Goal: Task Accomplishment & Management: Complete application form

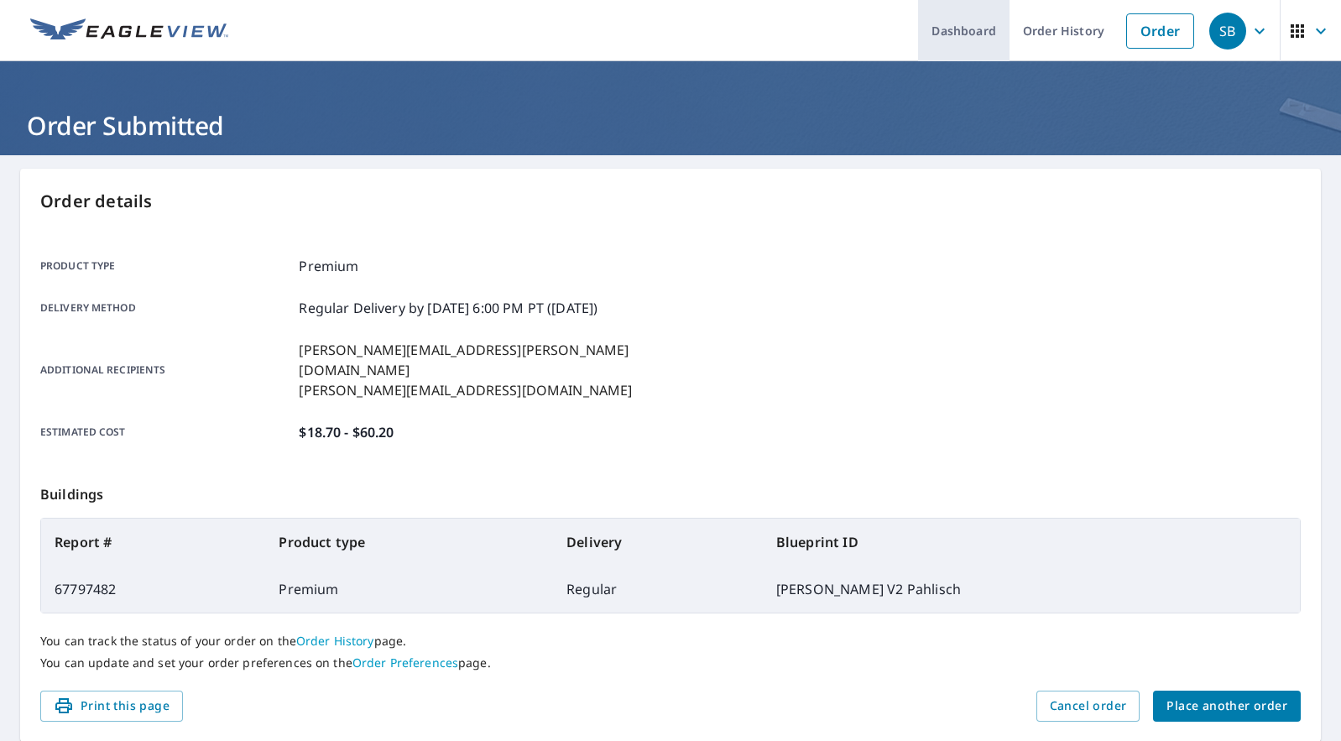
click at [964, 28] on link "Dashboard" at bounding box center [963, 30] width 91 height 61
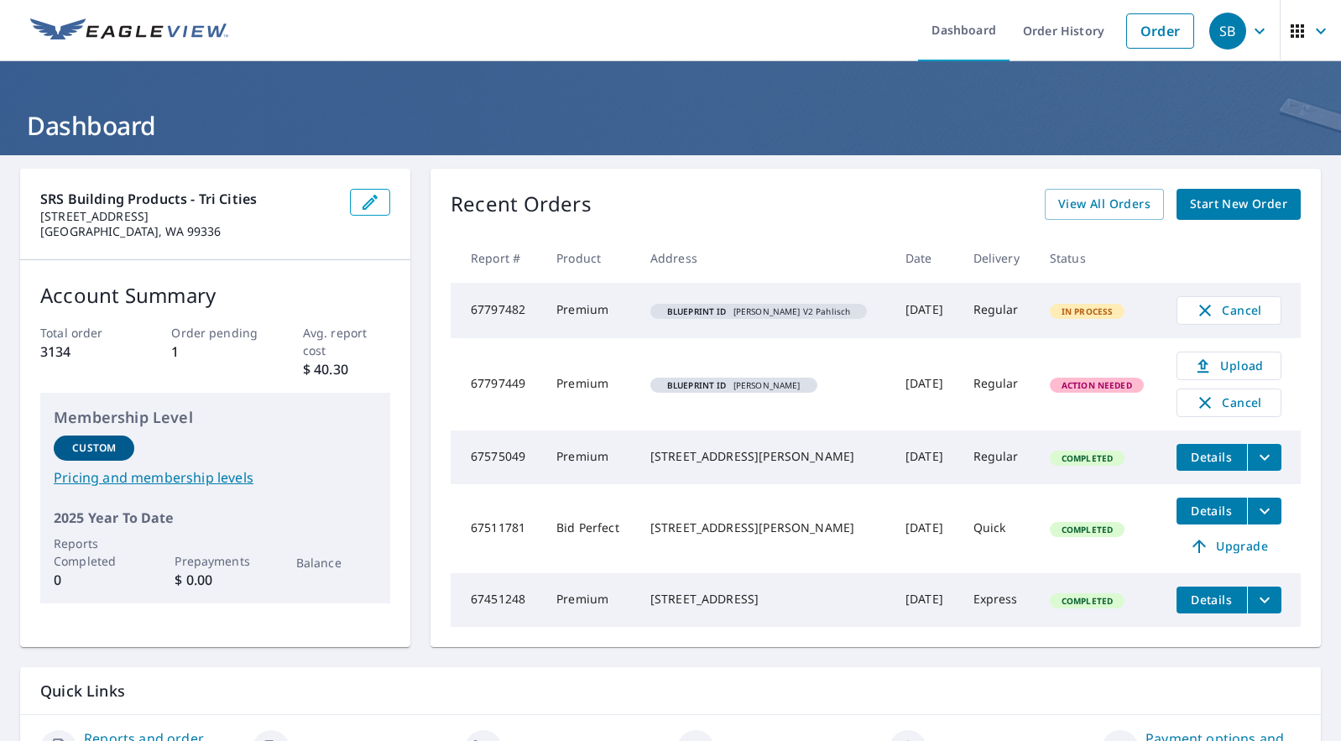
click at [1057, 388] on span "Action Needed" at bounding box center [1096, 385] width 91 height 12
click at [1102, 388] on span "Action Needed" at bounding box center [1096, 385] width 91 height 12
click at [1251, 368] on span "Upload" at bounding box center [1228, 366] width 83 height 20
click at [1208, 368] on span "Upload" at bounding box center [1228, 366] width 83 height 20
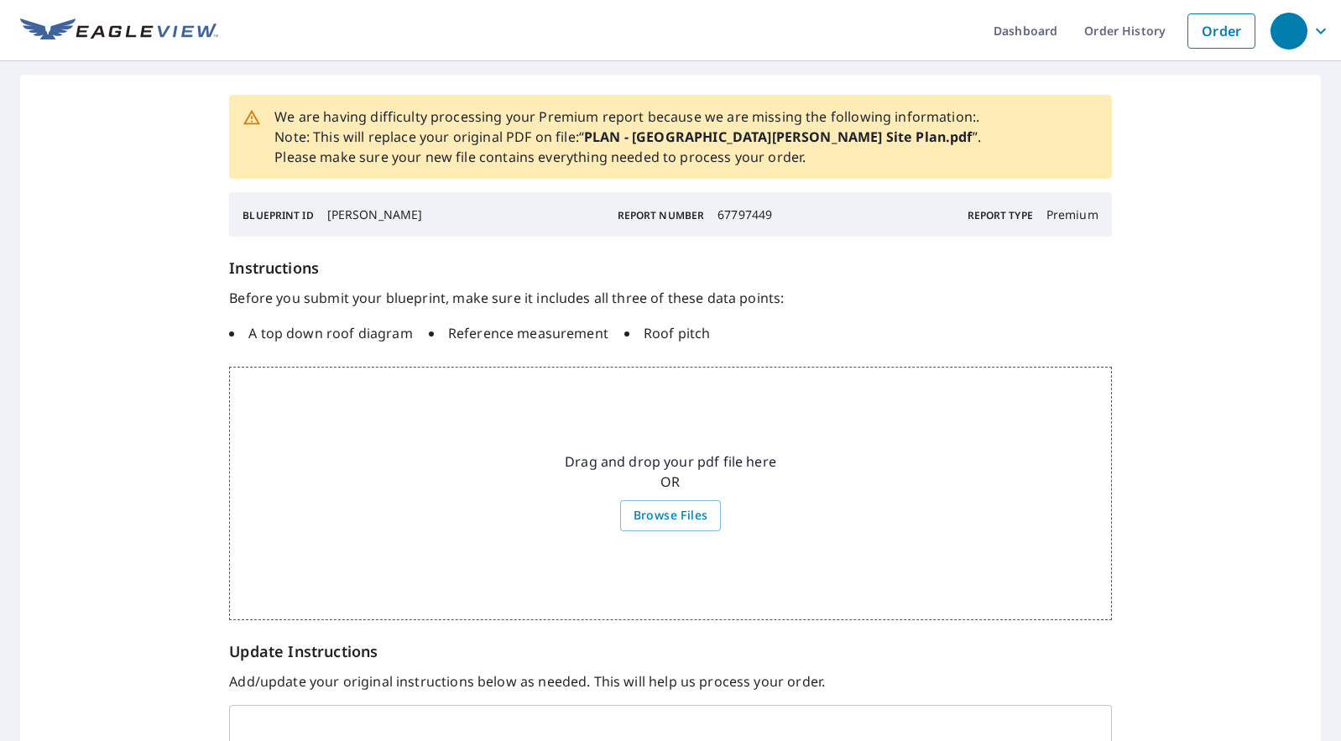
click at [514, 413] on div "Drag and drop your pdf file here OR Browse Files" at bounding box center [670, 493] width 882 height 253
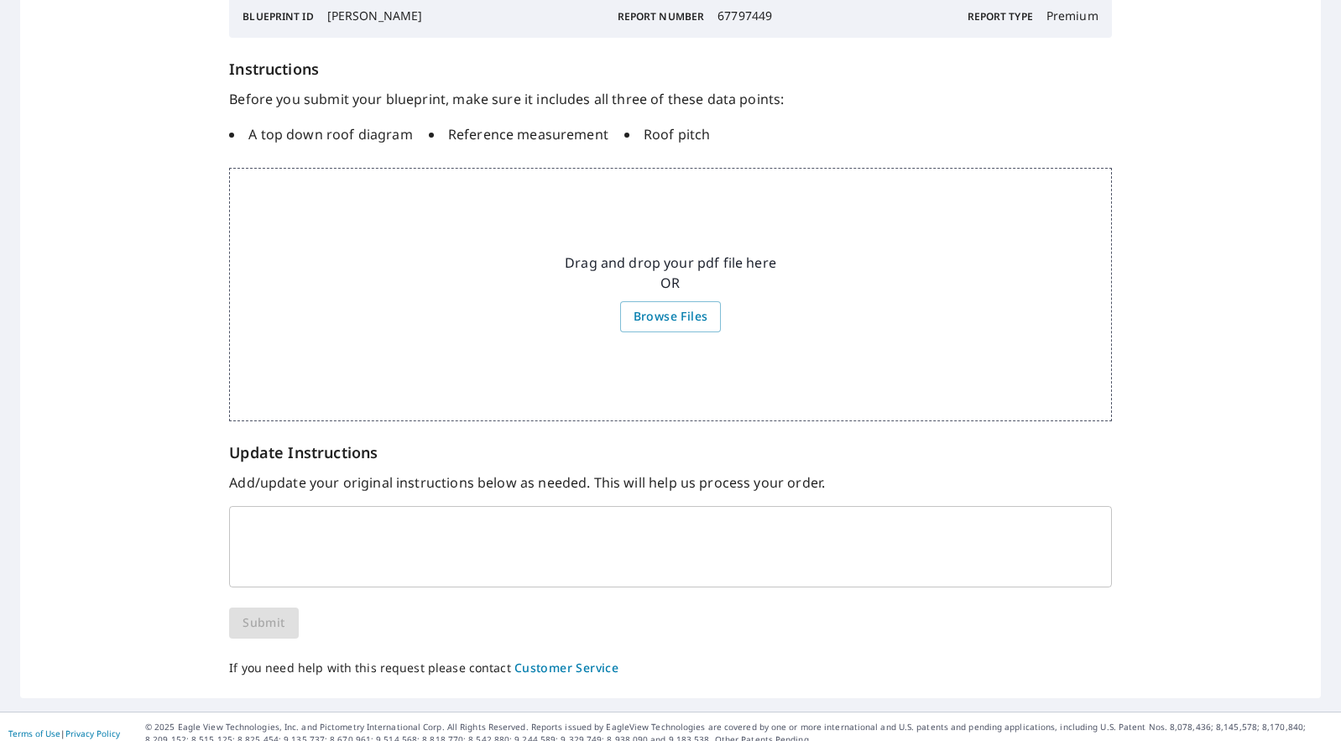
scroll to position [212, 0]
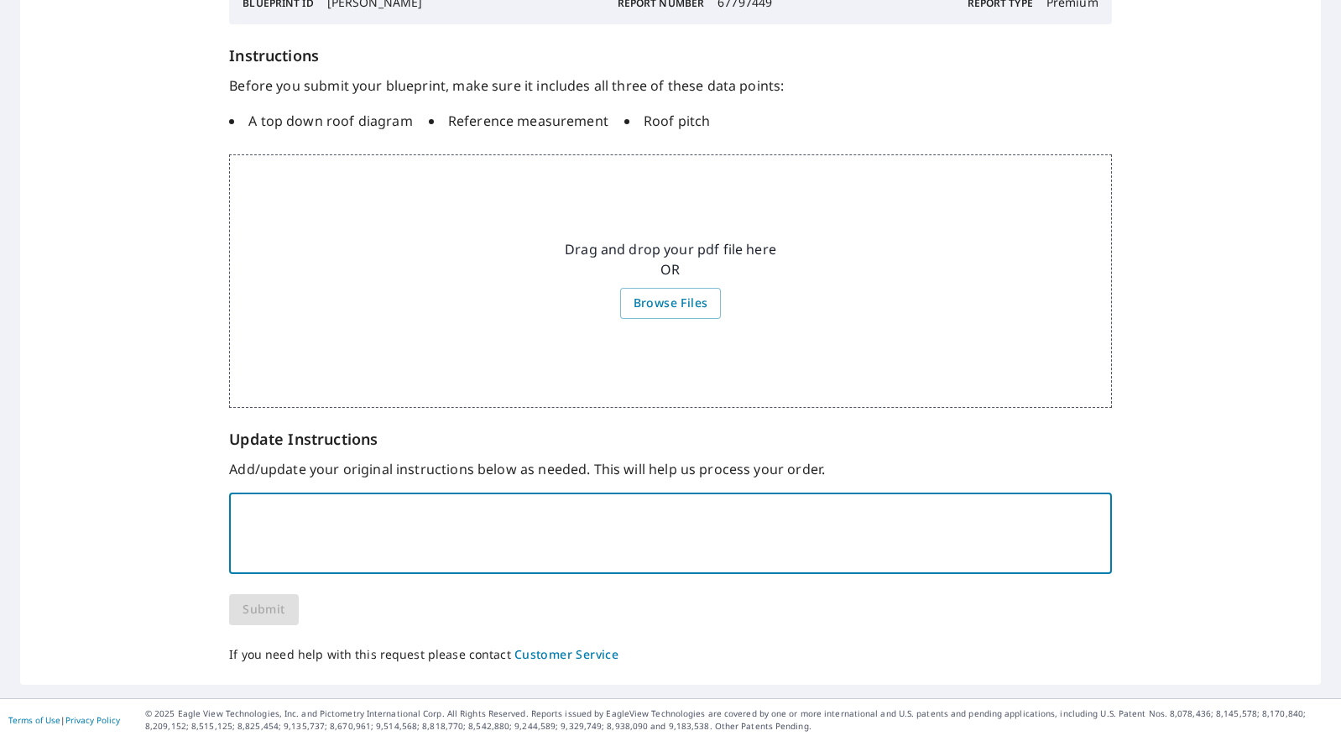
click at [317, 513] on textarea at bounding box center [670, 533] width 858 height 50
click at [351, 546] on textarea "Just the Cabana structure please." at bounding box center [670, 533] width 858 height 50
type textarea "Just the Cabana structure please."
drag, startPoint x: 347, startPoint y: 596, endPoint x: 362, endPoint y: 597, distance: 14.3
click at [352, 597] on div "We are having difficulty processing your Premium report because we are missing …" at bounding box center [670, 274] width 882 height 782
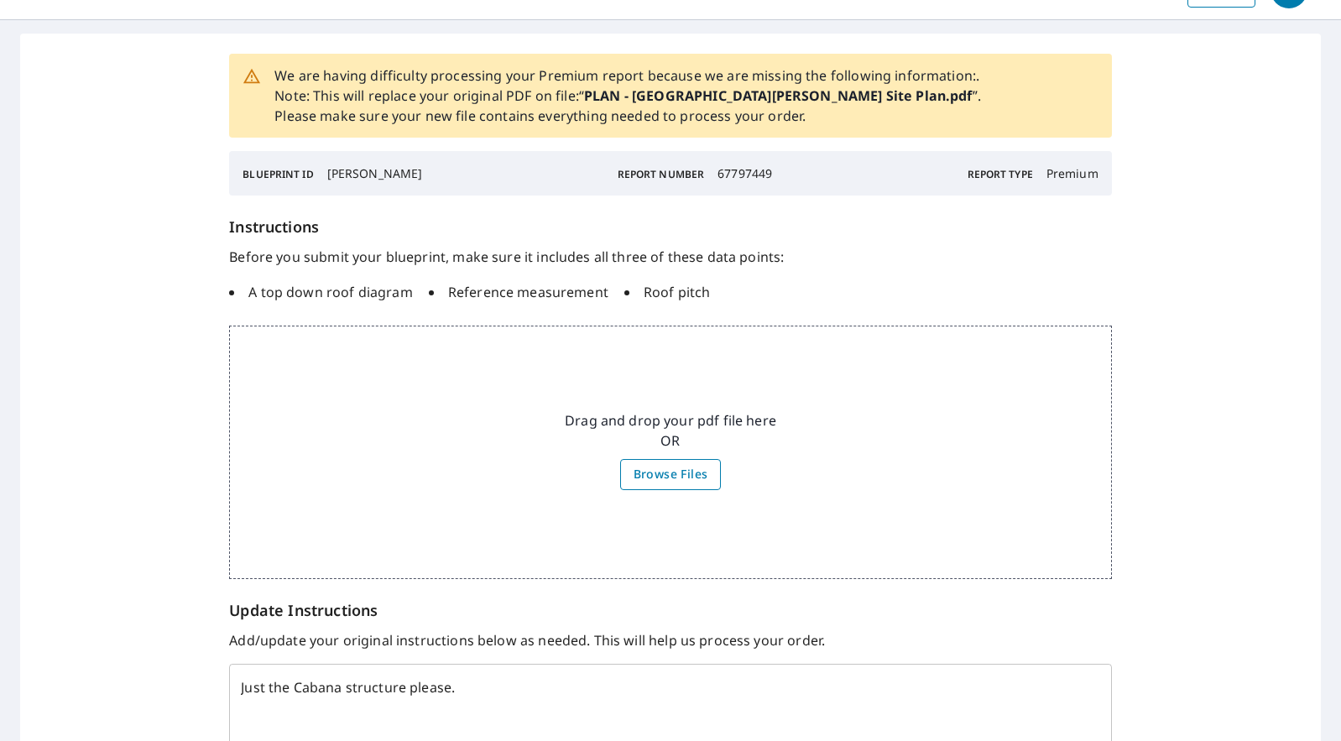
scroll to position [0, 0]
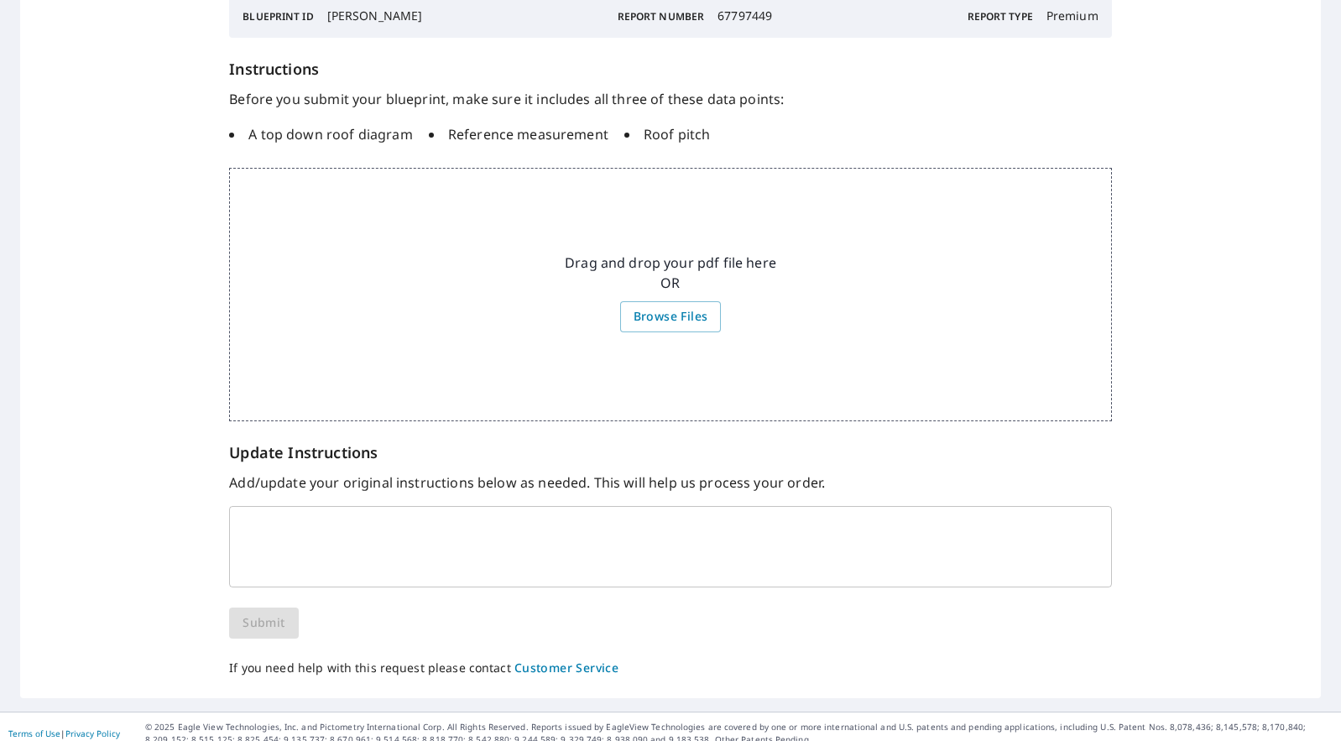
scroll to position [212, 0]
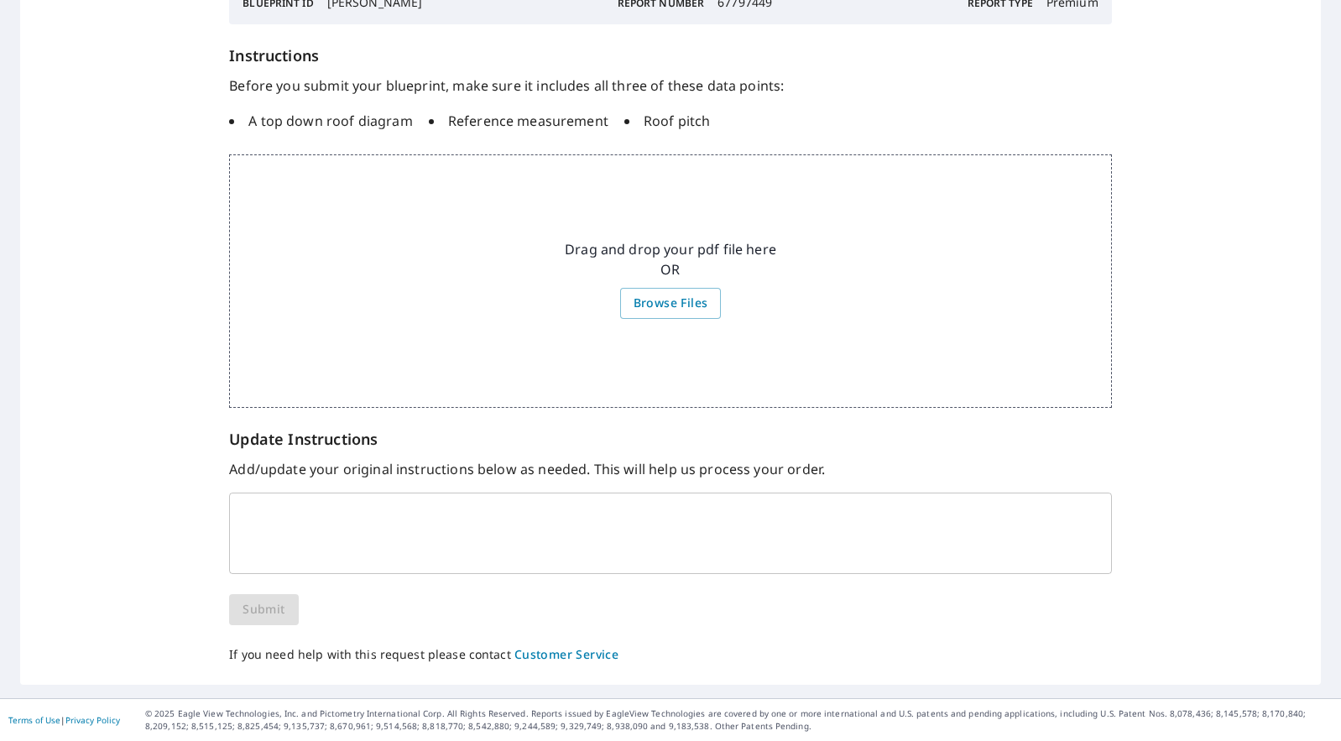
click at [336, 541] on textarea at bounding box center [670, 533] width 858 height 50
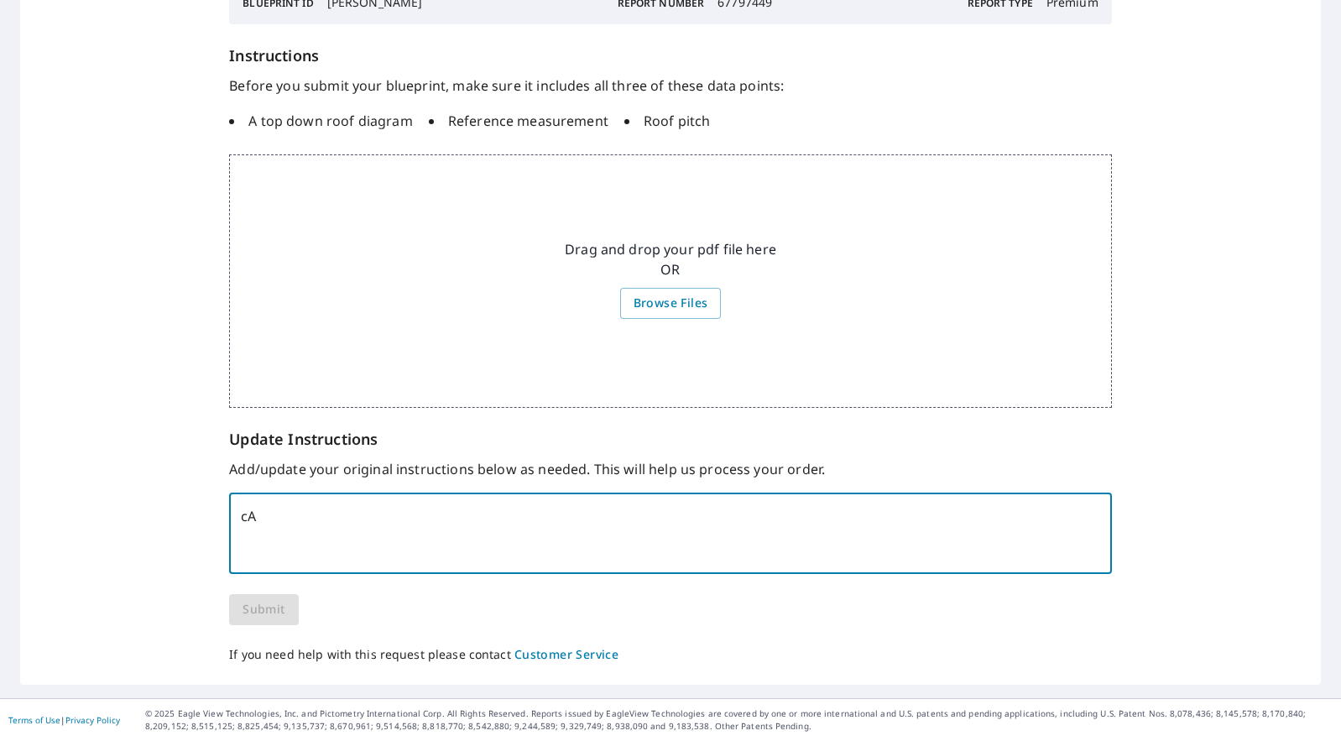
type textarea "c"
type textarea "CABANA STRUCTURE ONLY"
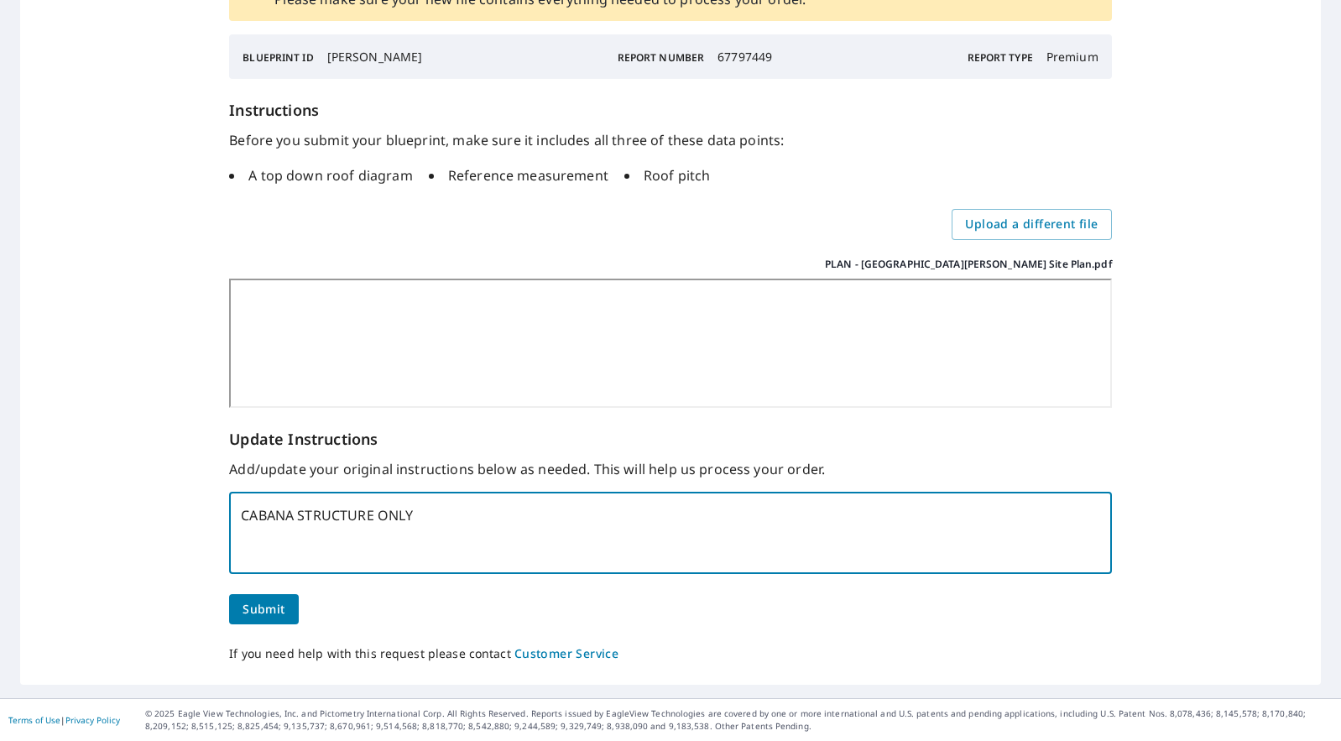
scroll to position [201, 0]
click at [267, 614] on span "Submit" at bounding box center [263, 609] width 42 height 21
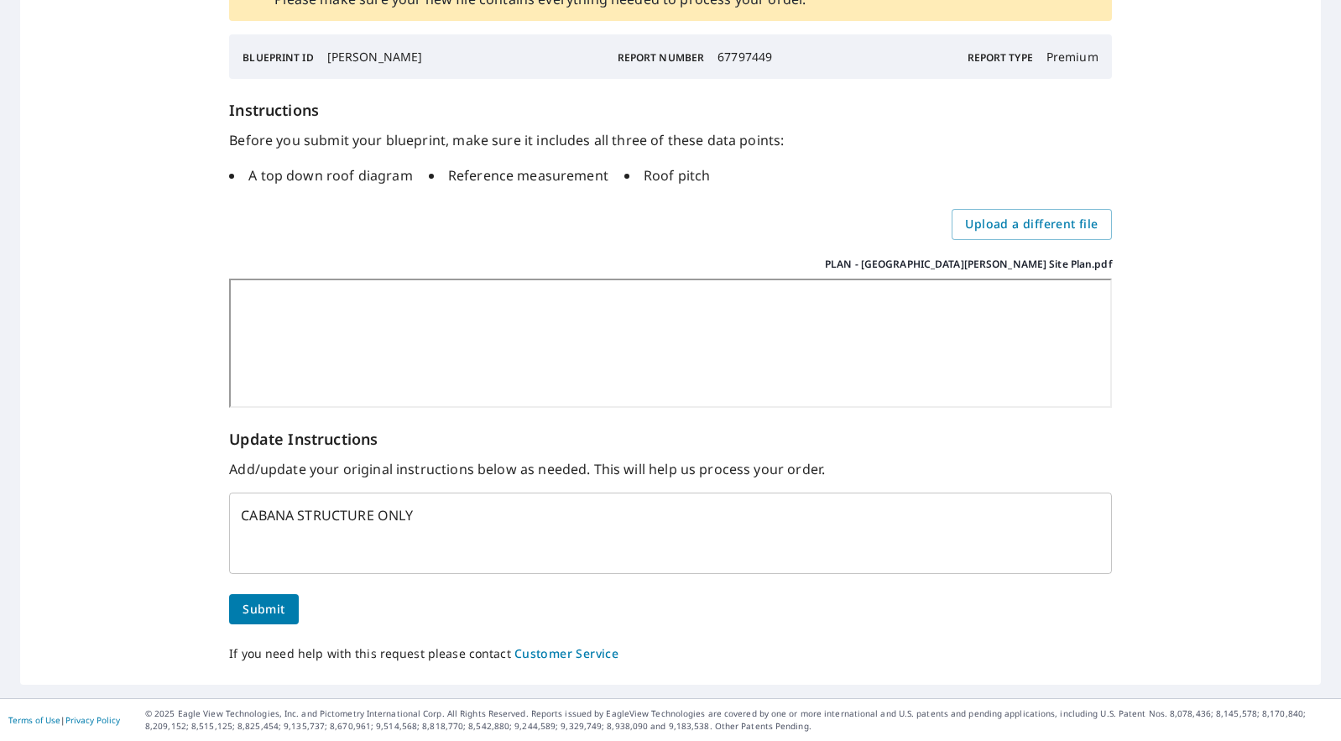
click at [265, 611] on span "Submit" at bounding box center [263, 609] width 42 height 21
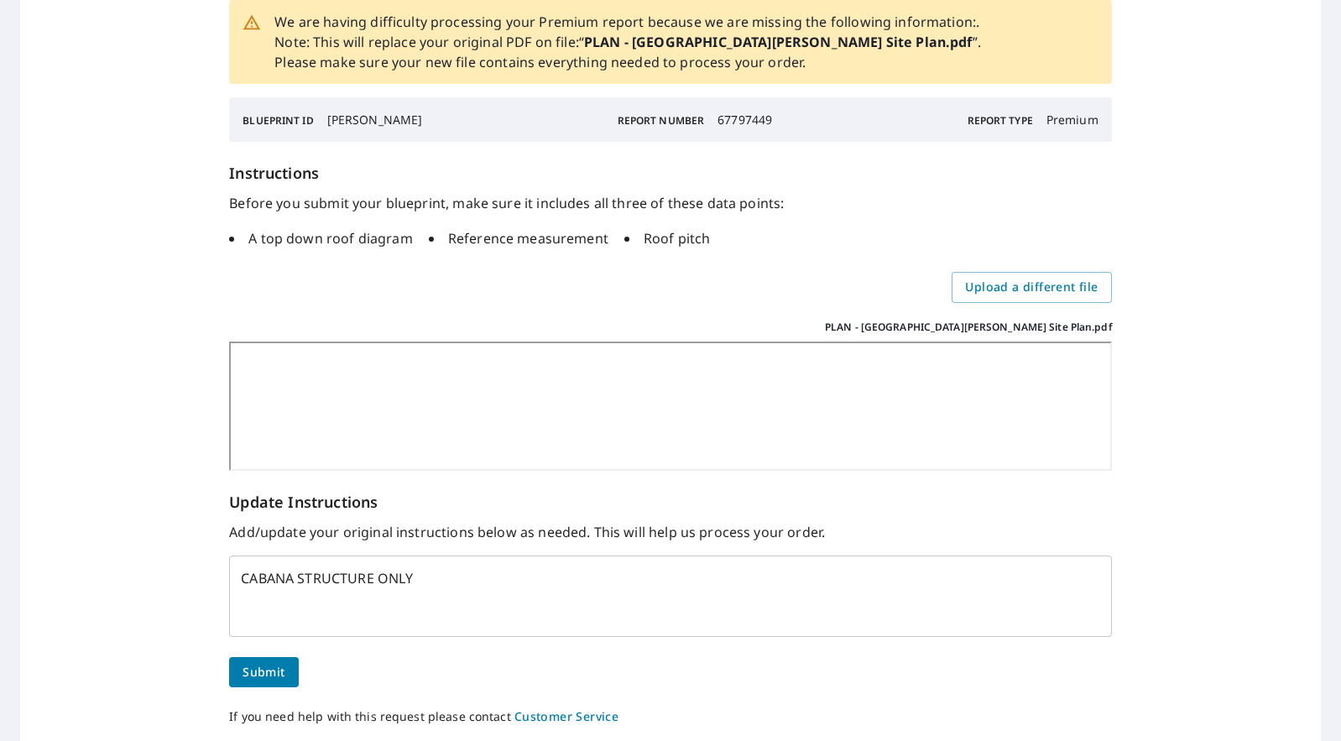
scroll to position [199, 0]
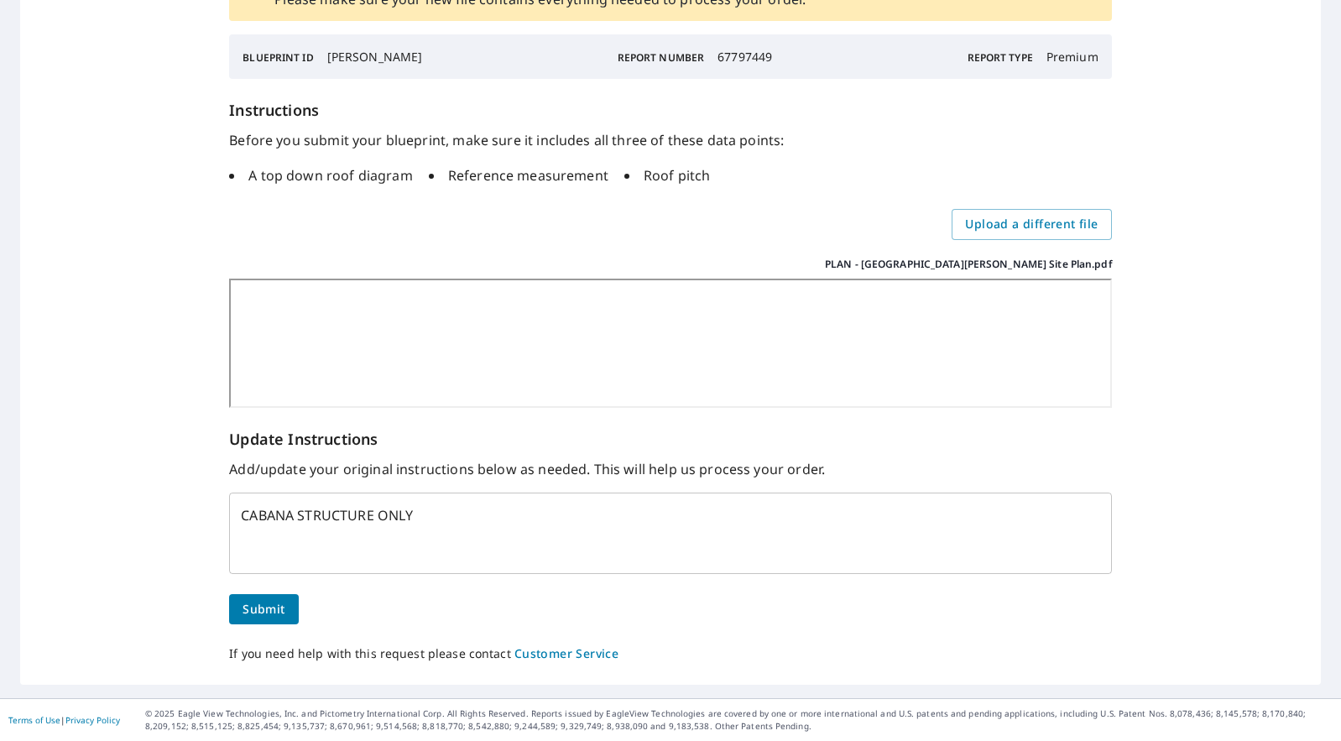
click at [268, 609] on span "Submit" at bounding box center [263, 609] width 42 height 21
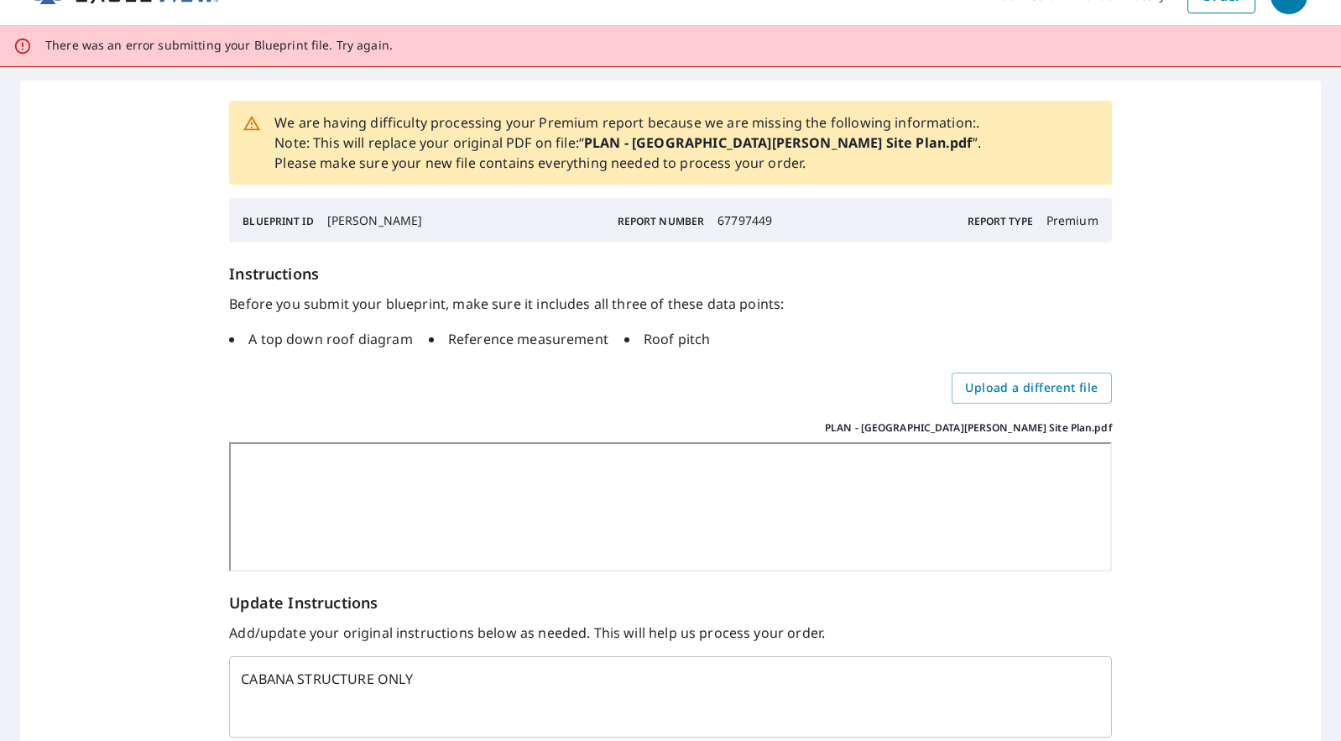
scroll to position [0, 0]
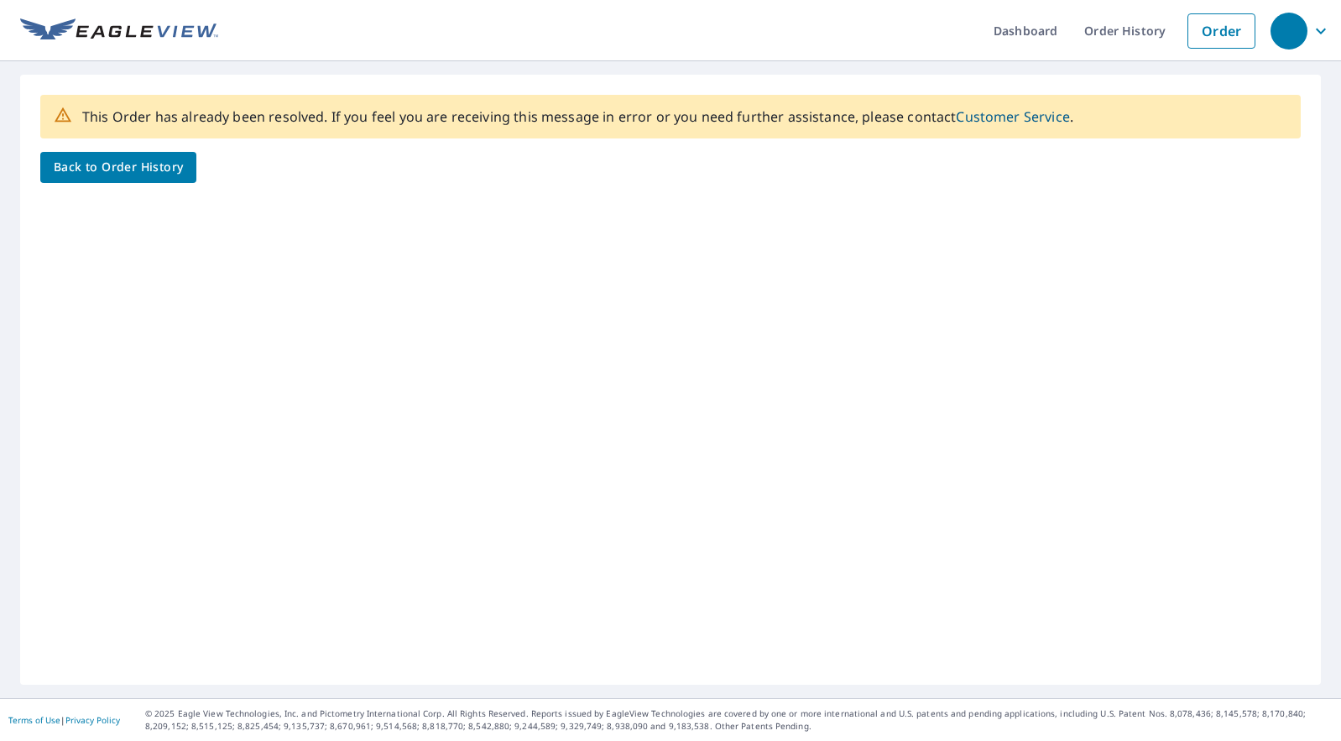
click at [143, 169] on span "Back to Order History" at bounding box center [118, 167] width 129 height 21
